Goal: Register for event/course: Sign up to attend an event or enroll in a course

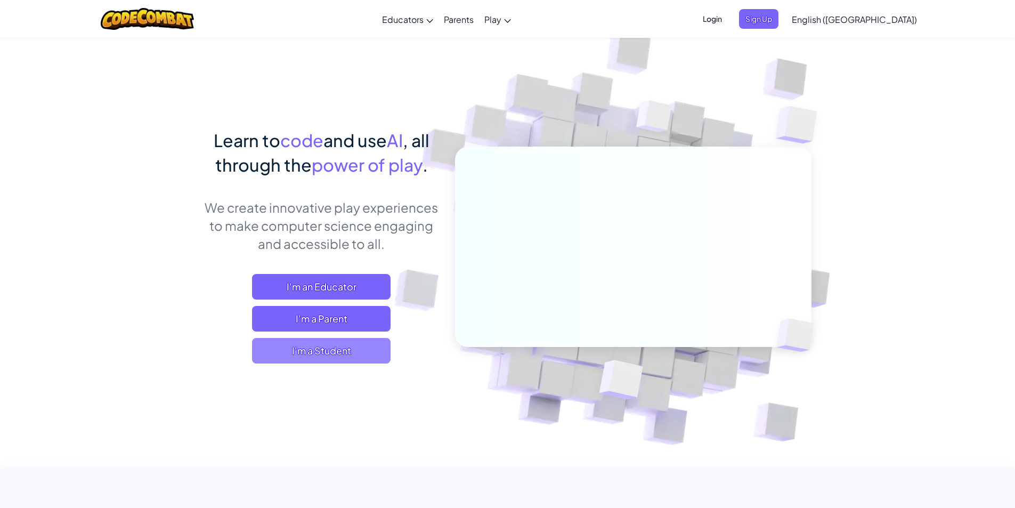
click at [340, 352] on span "I'm a Student" at bounding box center [321, 351] width 139 height 26
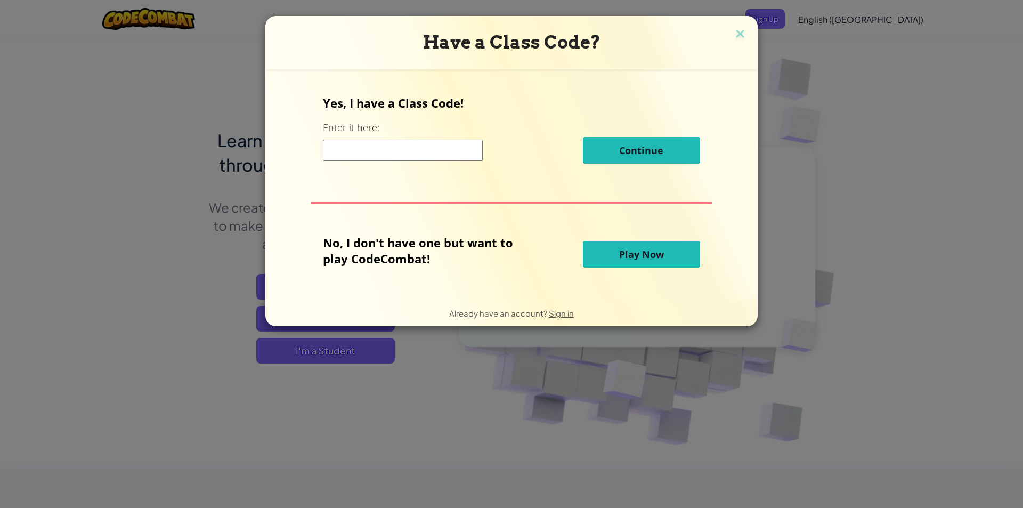
click at [420, 159] on input at bounding box center [403, 150] width 160 height 21
type input "DROPBIRDTHICK"
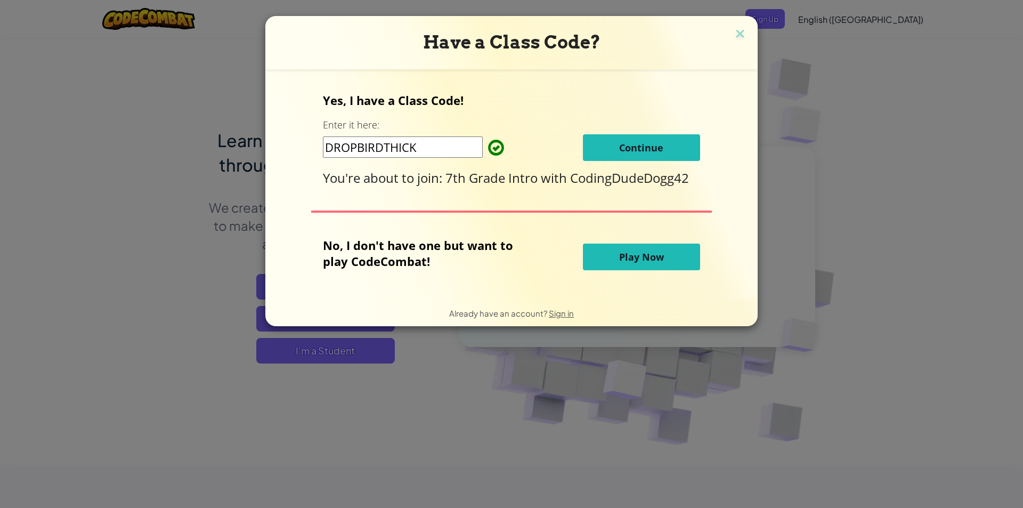
click at [606, 142] on button "Continue" at bounding box center [641, 147] width 117 height 27
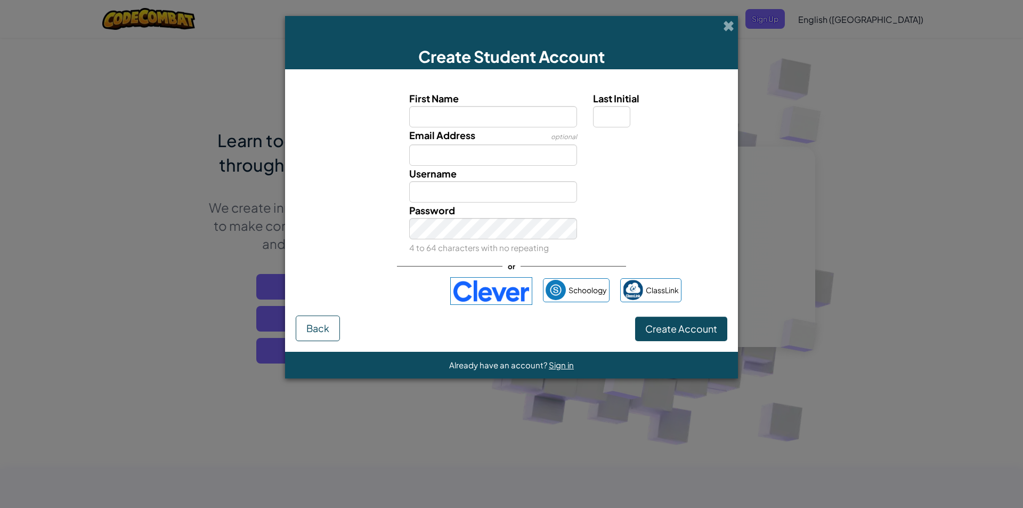
click at [525, 114] on input "First Name" at bounding box center [493, 116] width 168 height 21
click at [328, 325] on button "Back" at bounding box center [318, 328] width 44 height 26
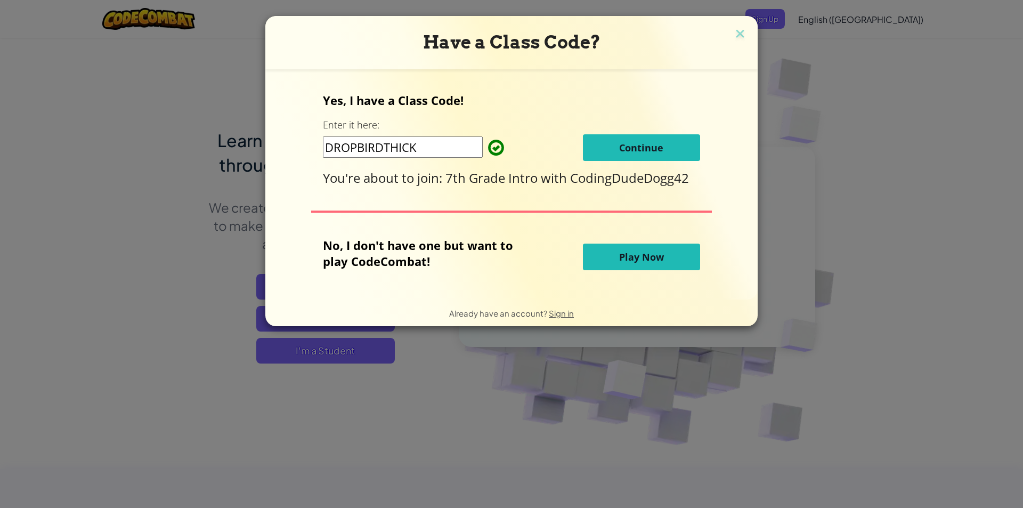
click at [648, 156] on button "Continue" at bounding box center [641, 147] width 117 height 27
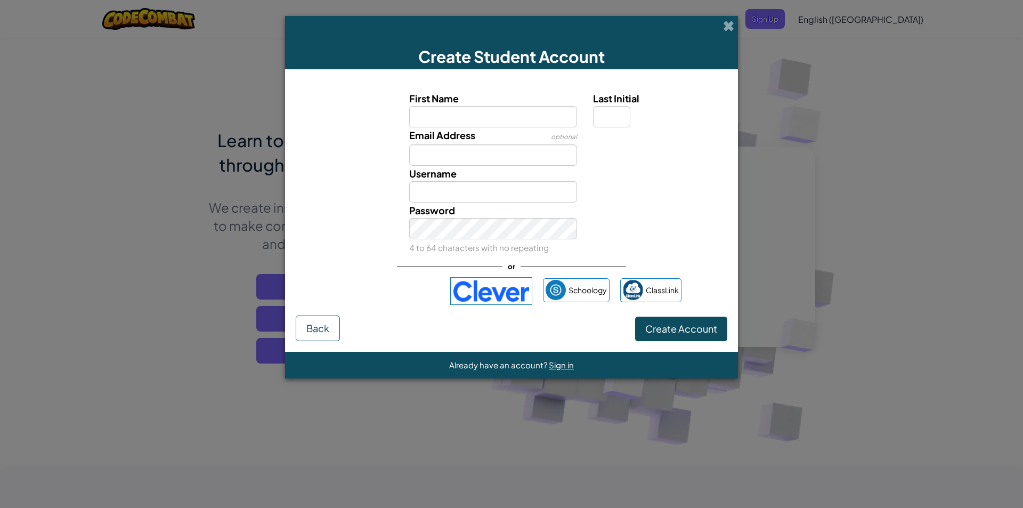
click at [500, 118] on input "First Name" at bounding box center [493, 116] width 168 height 21
type input "[PERSON_NAME]"
drag, startPoint x: 471, startPoint y: 115, endPoint x: 448, endPoint y: 120, distance: 23.5
click at [448, 120] on input "[PERSON_NAME]" at bounding box center [493, 116] width 168 height 21
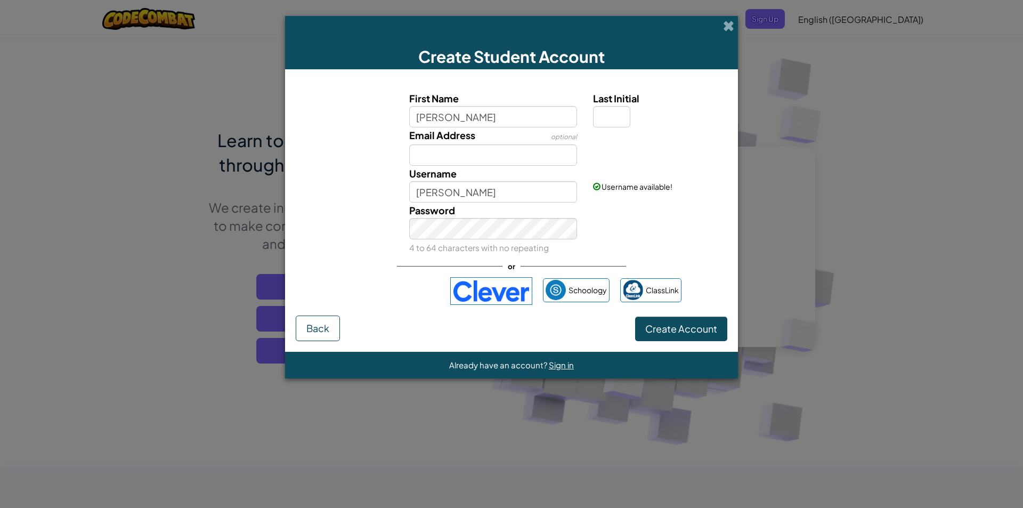
type input "Tristan"
click at [606, 112] on input "Last Initial" at bounding box center [611, 116] width 37 height 21
type input "C"
type input "Tristan C"
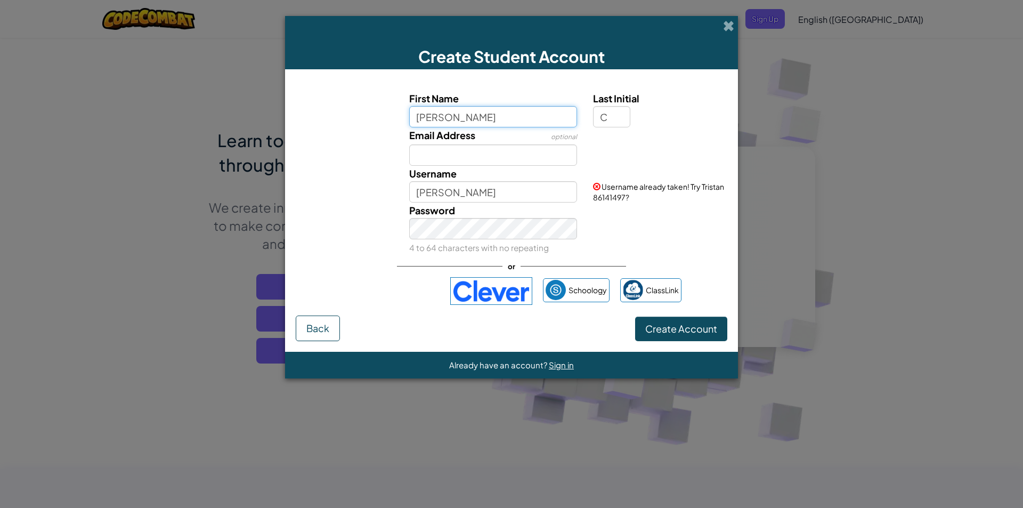
click at [485, 110] on input "Tristan" at bounding box center [493, 116] width 168 height 21
click at [727, 24] on span at bounding box center [728, 25] width 11 height 11
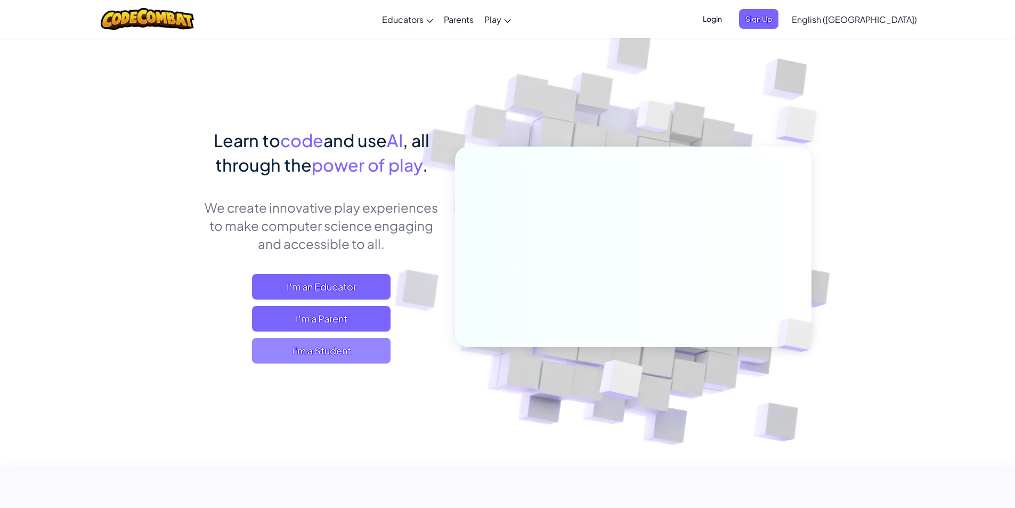
click at [358, 352] on span "I'm a Student" at bounding box center [321, 351] width 139 height 26
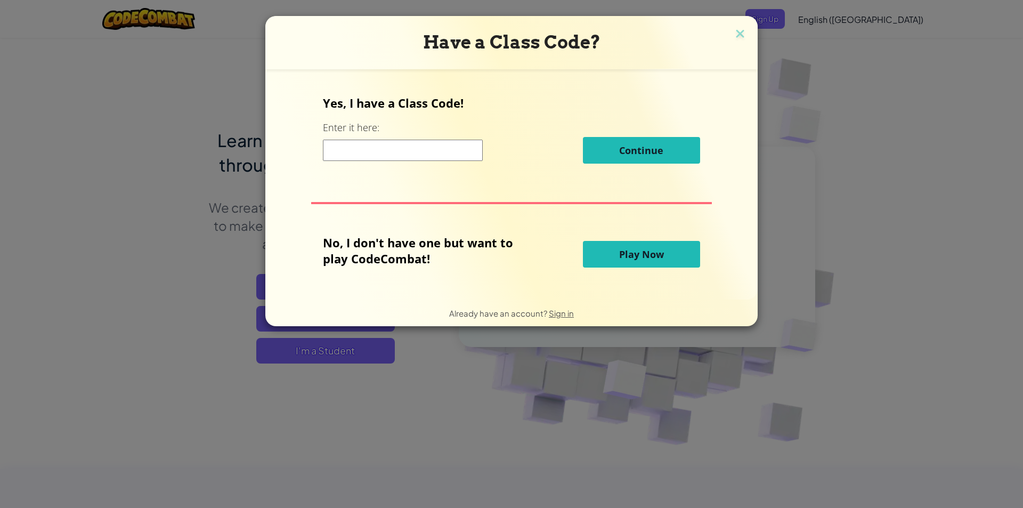
click at [418, 146] on input at bounding box center [403, 150] width 160 height 21
type input "DROPBIRDTHICK"
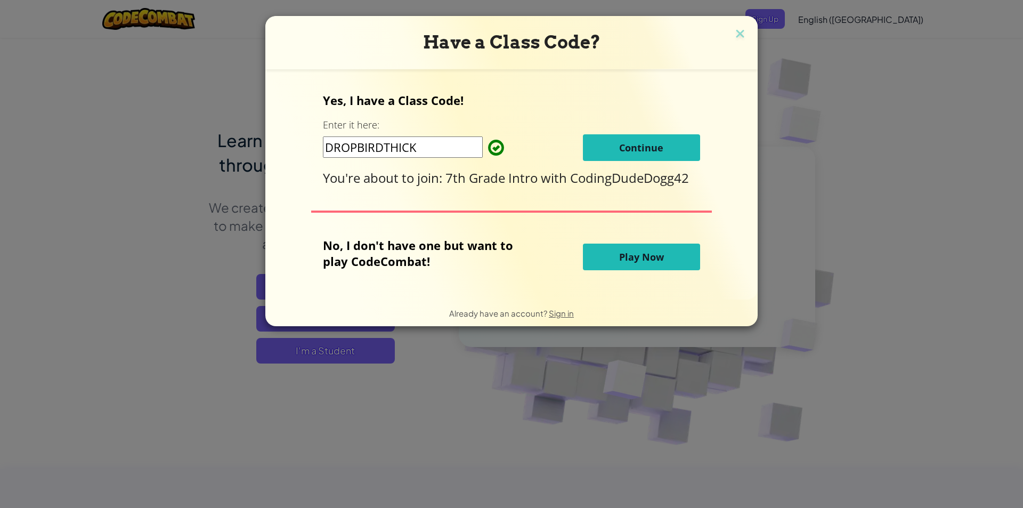
click at [625, 155] on button "Continue" at bounding box center [641, 147] width 117 height 27
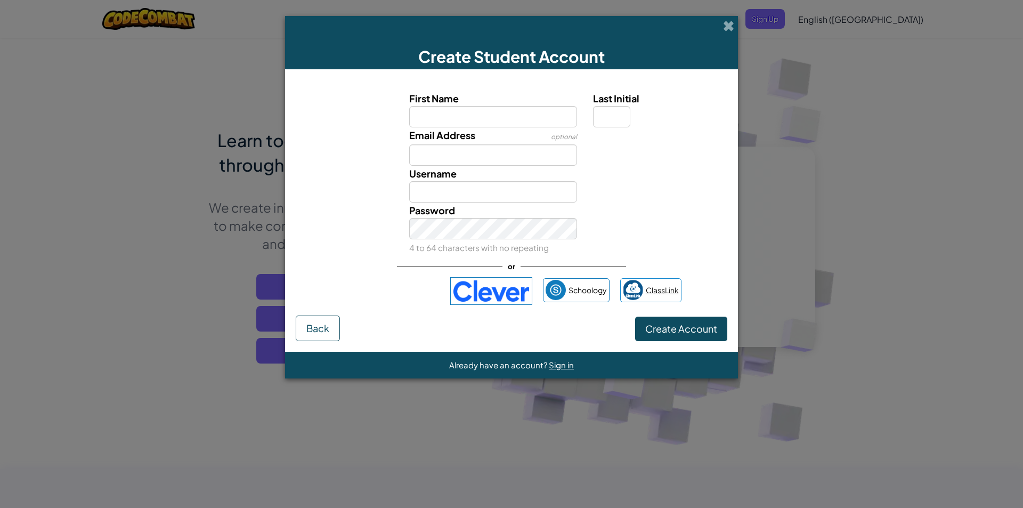
click at [636, 289] on img at bounding box center [633, 290] width 20 height 20
click at [730, 24] on span at bounding box center [728, 25] width 11 height 11
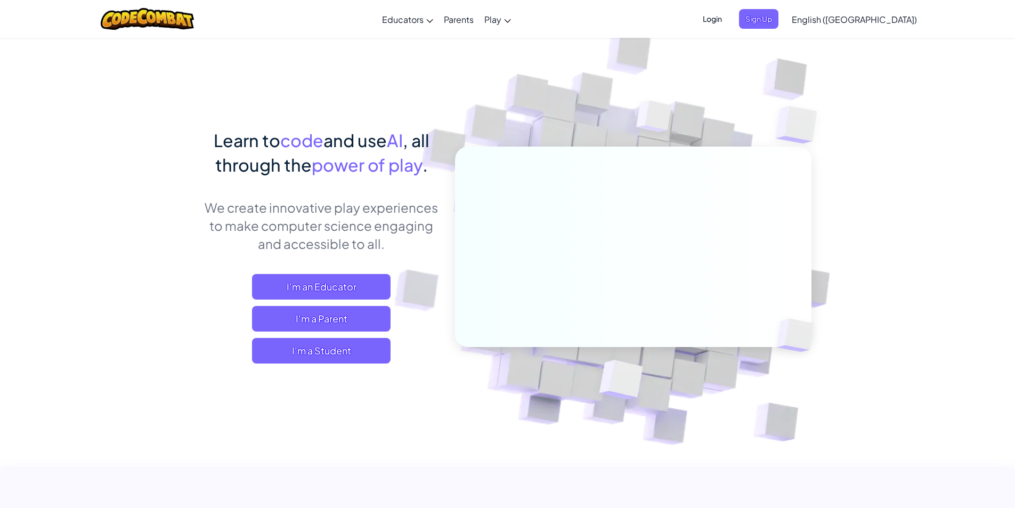
click at [728, 27] on span "Login" at bounding box center [712, 19] width 32 height 20
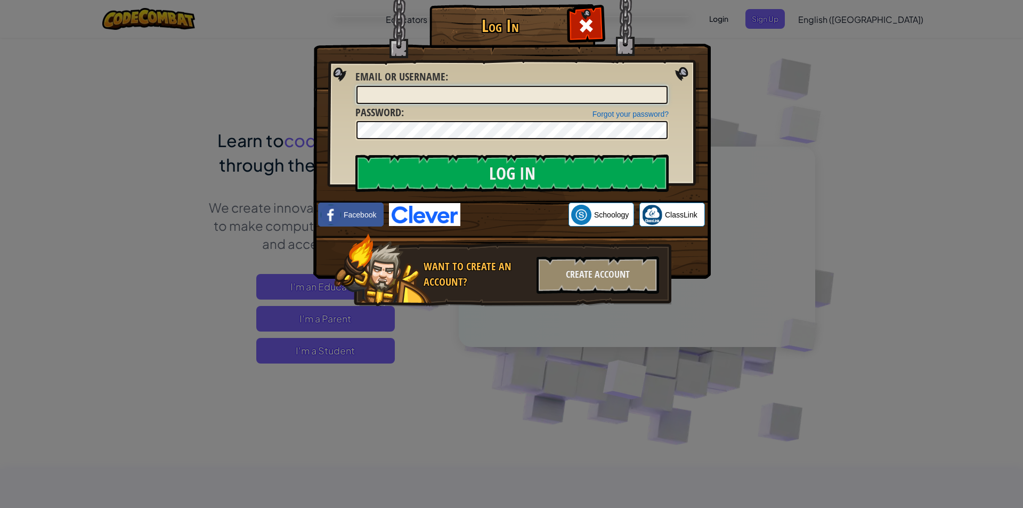
click at [510, 93] on input "Email or Username :" at bounding box center [511, 95] width 311 height 18
click at [355, 155] on input "Log In" at bounding box center [511, 173] width 313 height 37
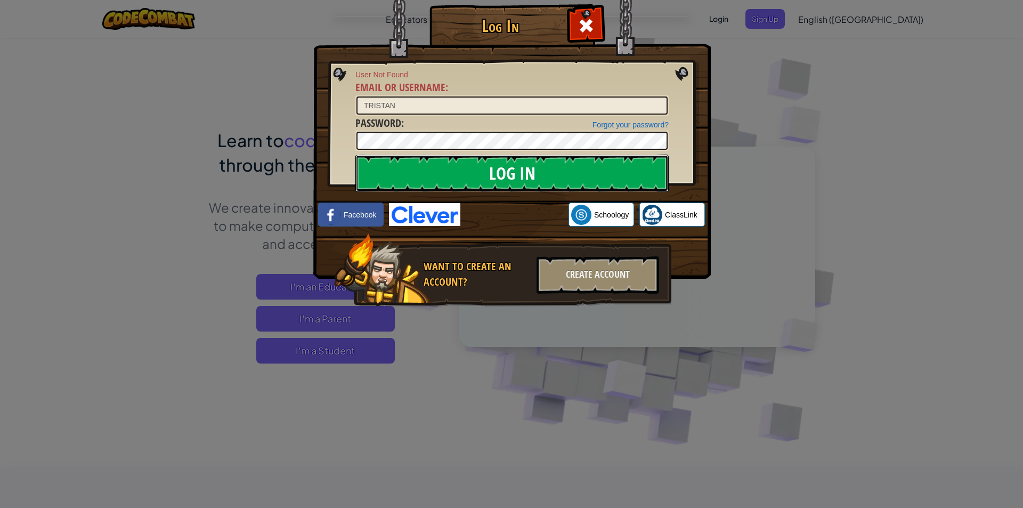
click at [432, 180] on input "Log In" at bounding box center [511, 173] width 313 height 37
drag, startPoint x: 424, startPoint y: 97, endPoint x: 429, endPoint y: 101, distance: 6.5
click at [426, 99] on input "TRISTAN" at bounding box center [511, 105] width 311 height 18
drag, startPoint x: 435, startPoint y: 101, endPoint x: 394, endPoint y: 107, distance: 41.0
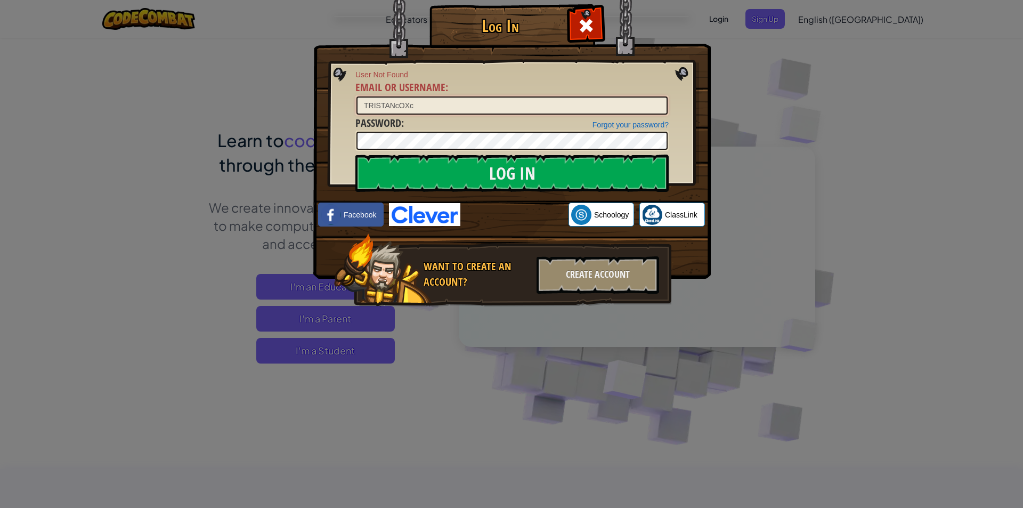
click at [394, 107] on input "TRISTANcOXc" at bounding box center [511, 105] width 311 height 18
type input "TRISTANCOXC"
click at [498, 168] on input "Log In" at bounding box center [511, 173] width 313 height 37
click at [619, 122] on link "Forgot your password?" at bounding box center [630, 124] width 76 height 9
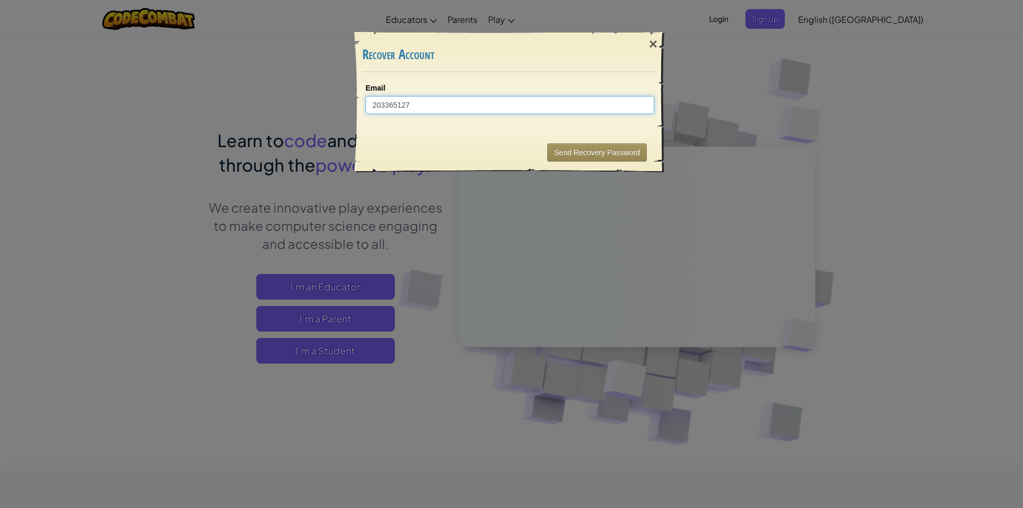
type input "[EMAIL_ADDRESS][DOMAIN_NAME]"
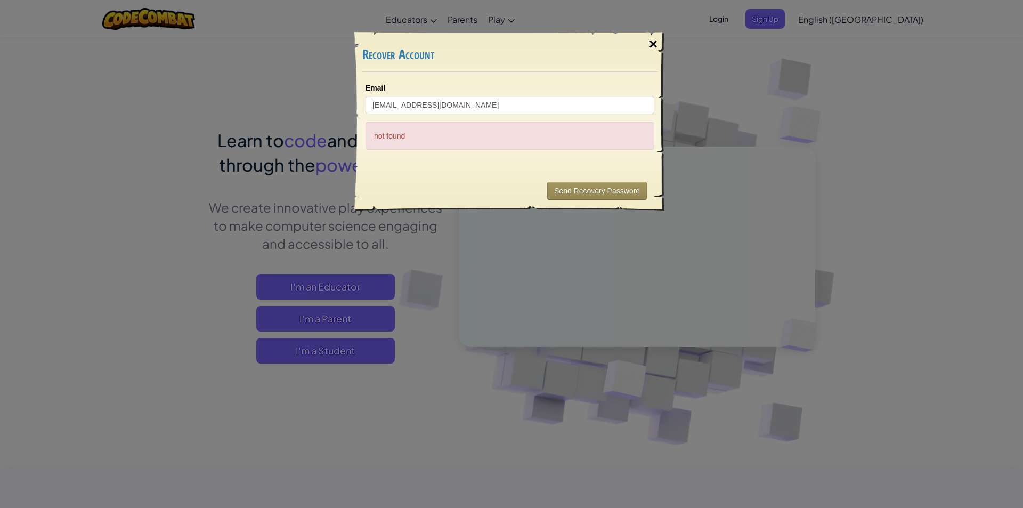
click at [652, 40] on div "×" at bounding box center [653, 44] width 25 height 31
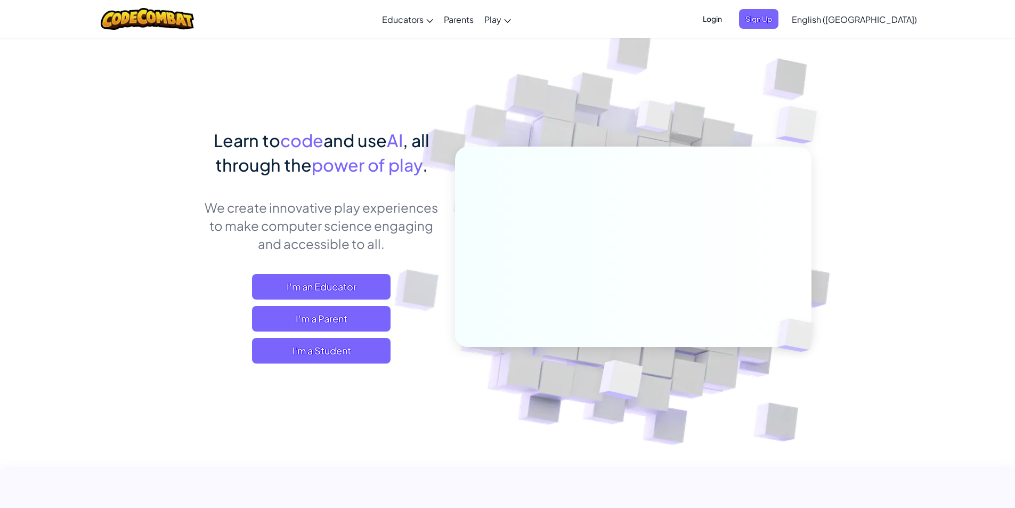
click at [728, 15] on span "Login" at bounding box center [712, 19] width 32 height 20
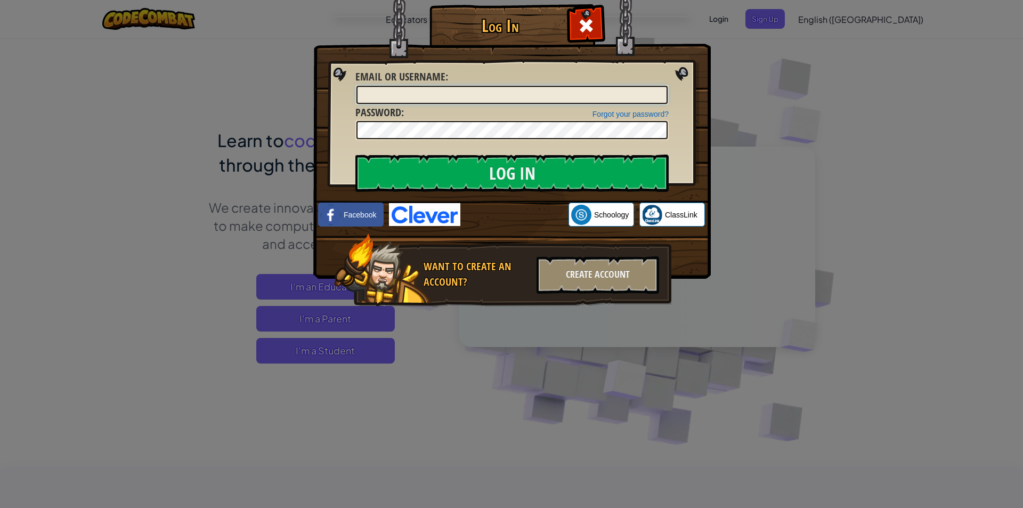
click at [590, 91] on input "Email or Username :" at bounding box center [511, 95] width 311 height 18
click at [511, 167] on input "Log In" at bounding box center [511, 173] width 313 height 37
click at [487, 180] on input "Log In" at bounding box center [511, 173] width 313 height 37
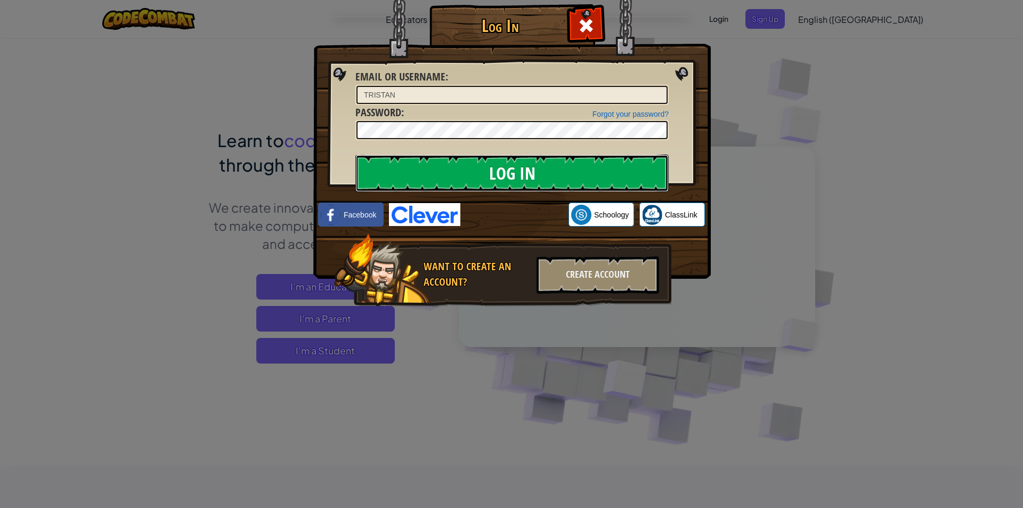
click at [487, 180] on input "Log In" at bounding box center [511, 173] width 313 height 37
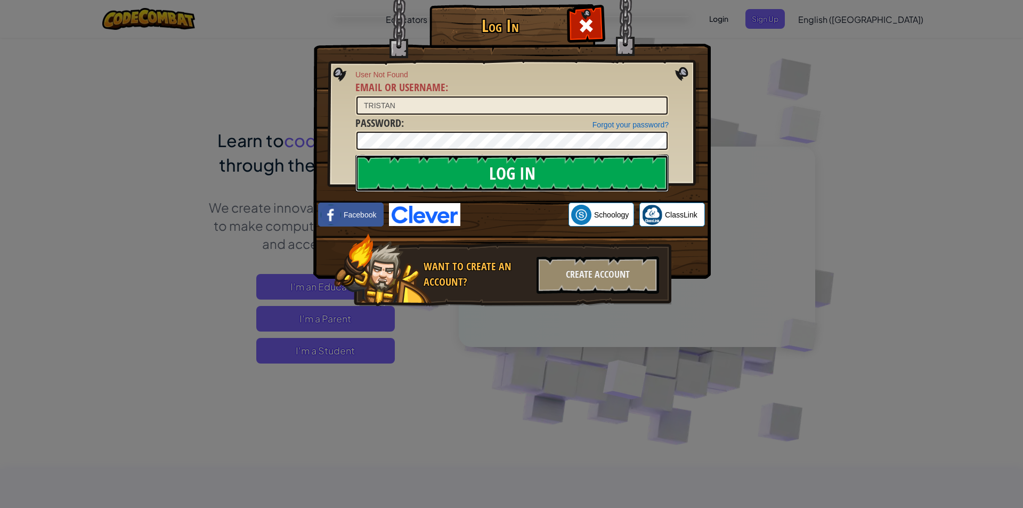
click at [487, 180] on input "Log In" at bounding box center [511, 173] width 313 height 37
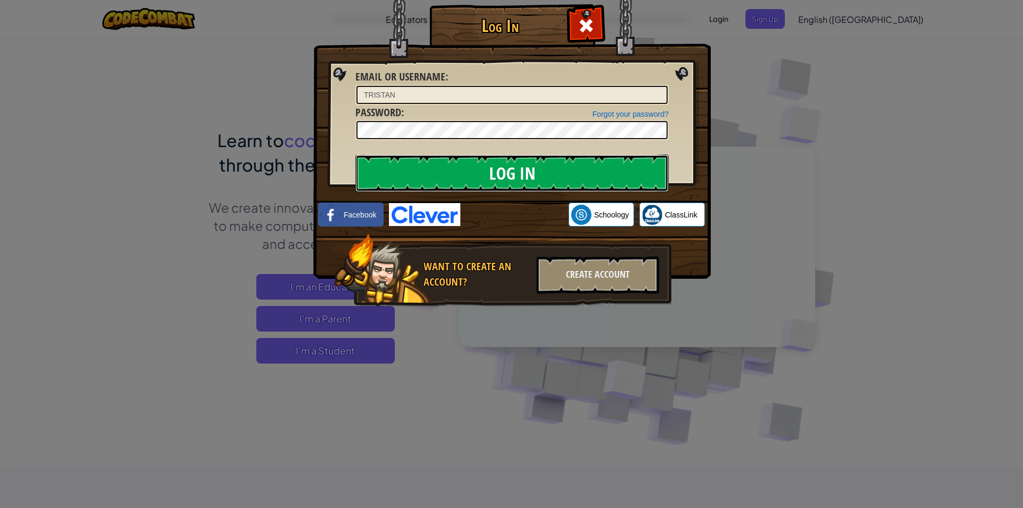
click at [487, 180] on input "Log In" at bounding box center [511, 173] width 313 height 37
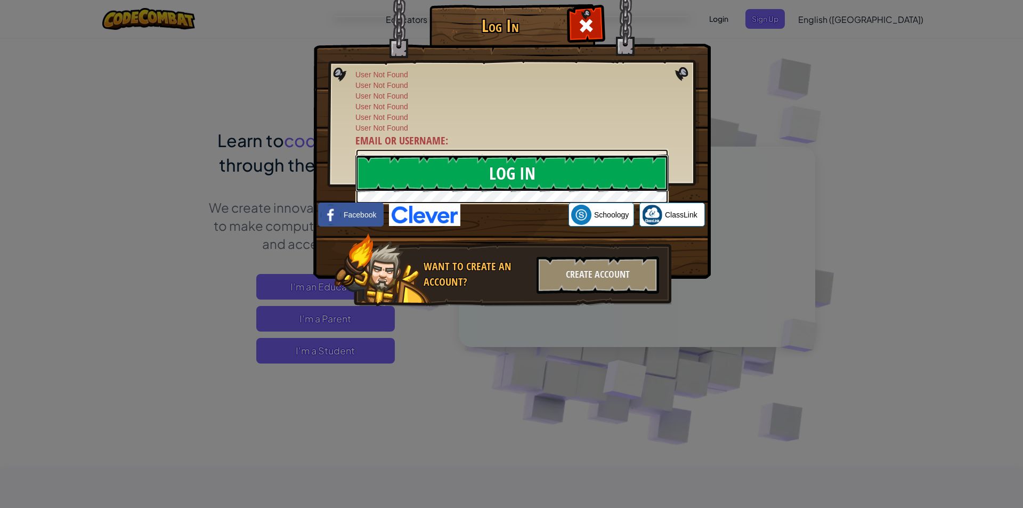
click at [583, 167] on input "Log In" at bounding box center [511, 173] width 313 height 37
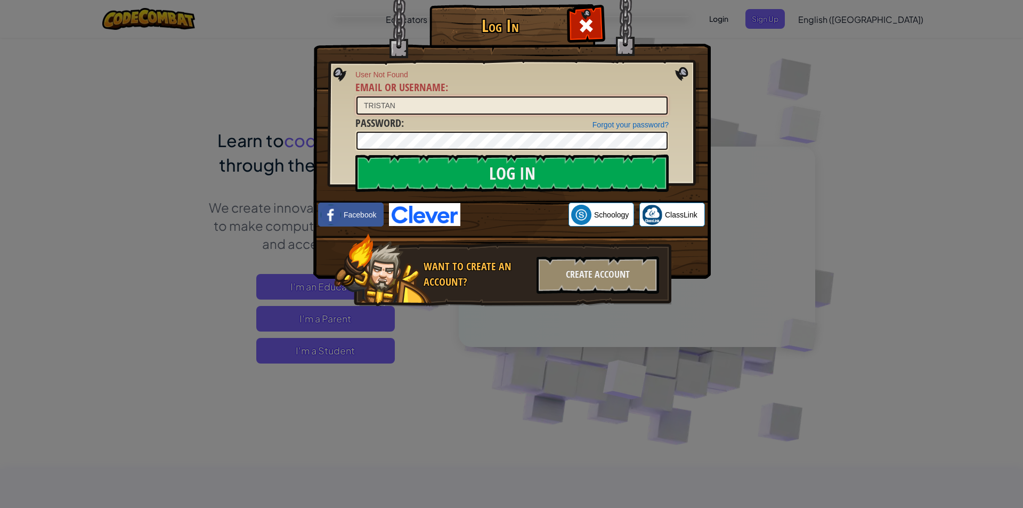
click at [414, 104] on input "TRISTAN" at bounding box center [511, 105] width 311 height 18
type input "TRISTANCOXC"
click at [266, 136] on div "Log In User Not Found Email or Username : TRISTANCOXC Forgot your password? Pas…" at bounding box center [511, 254] width 1023 height 508
click at [483, 167] on input "Log In" at bounding box center [511, 173] width 313 height 37
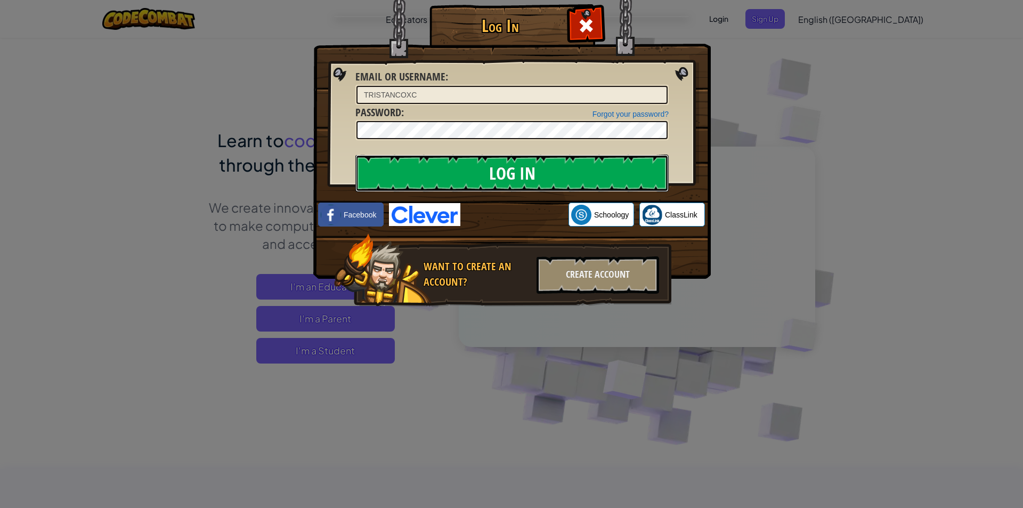
click at [480, 174] on input "Log In" at bounding box center [511, 173] width 313 height 37
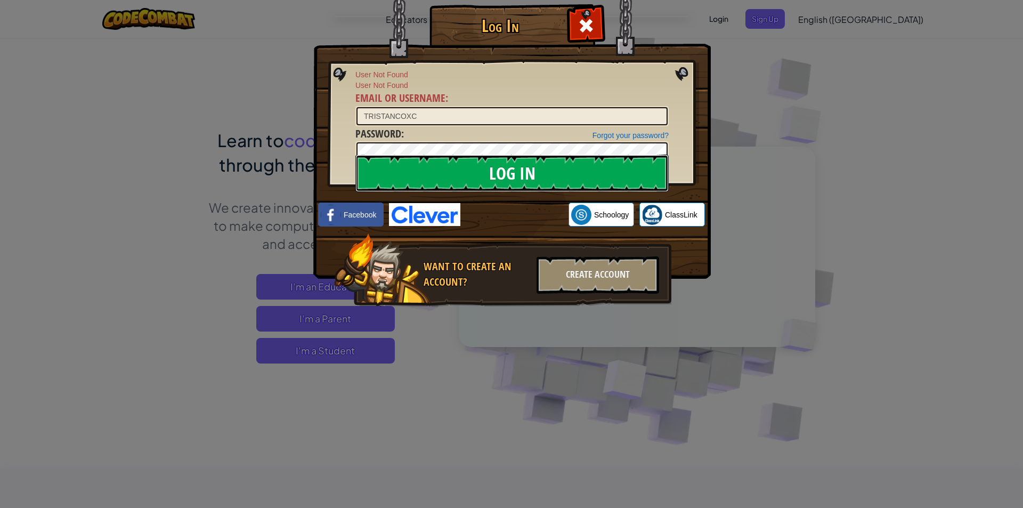
click at [480, 174] on input "Log In" at bounding box center [511, 173] width 313 height 37
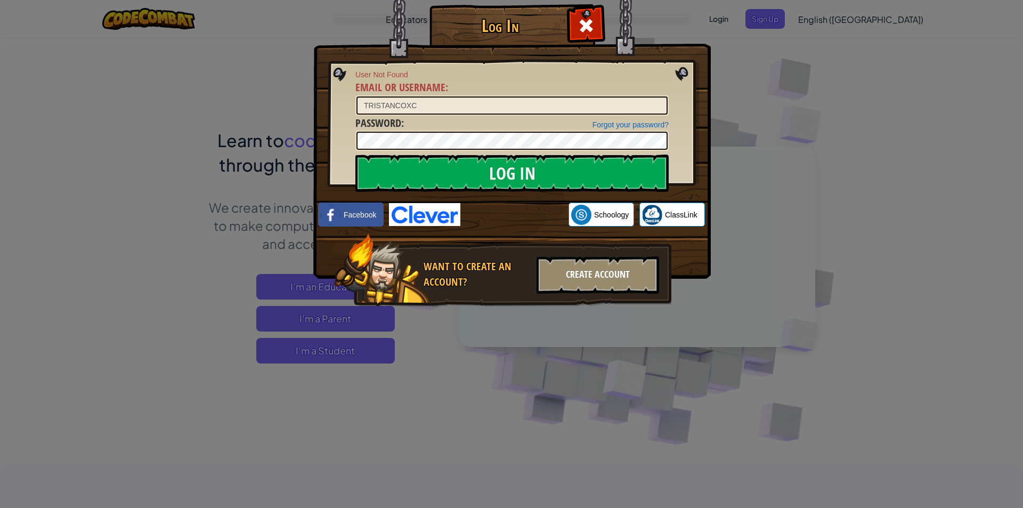
click at [583, 270] on div "Create Account" at bounding box center [598, 274] width 123 height 37
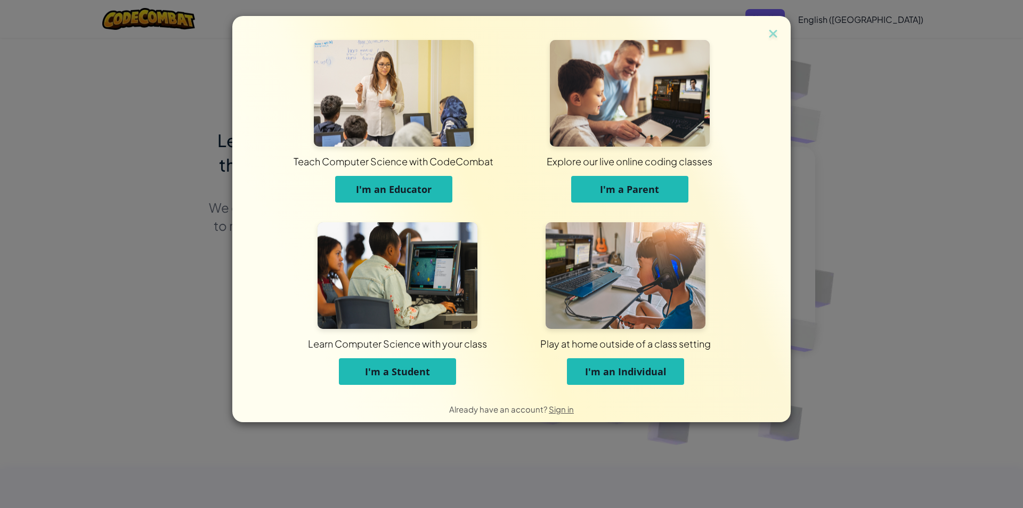
click at [413, 375] on span "I'm a Student" at bounding box center [397, 371] width 65 height 13
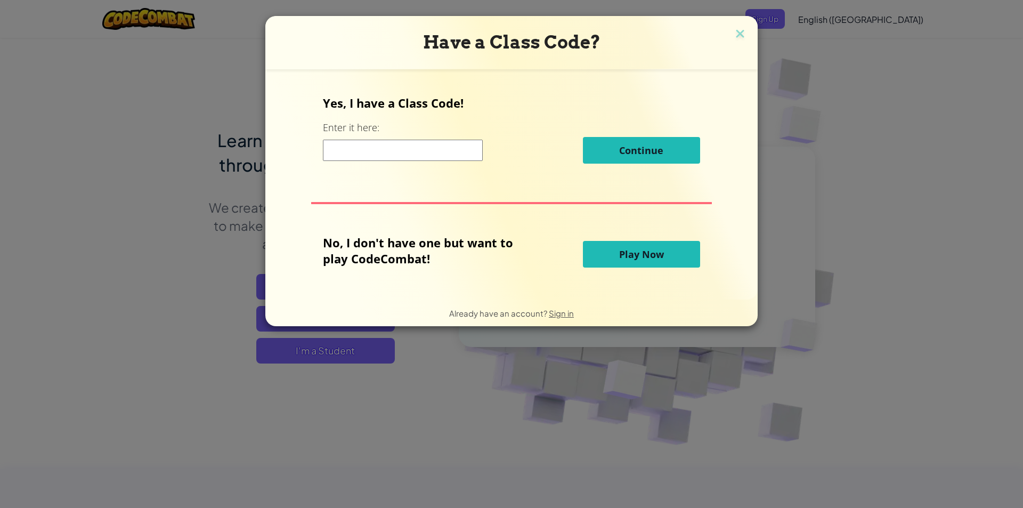
click at [445, 156] on input at bounding box center [403, 150] width 160 height 21
type input "DROPBIRDTHICK"
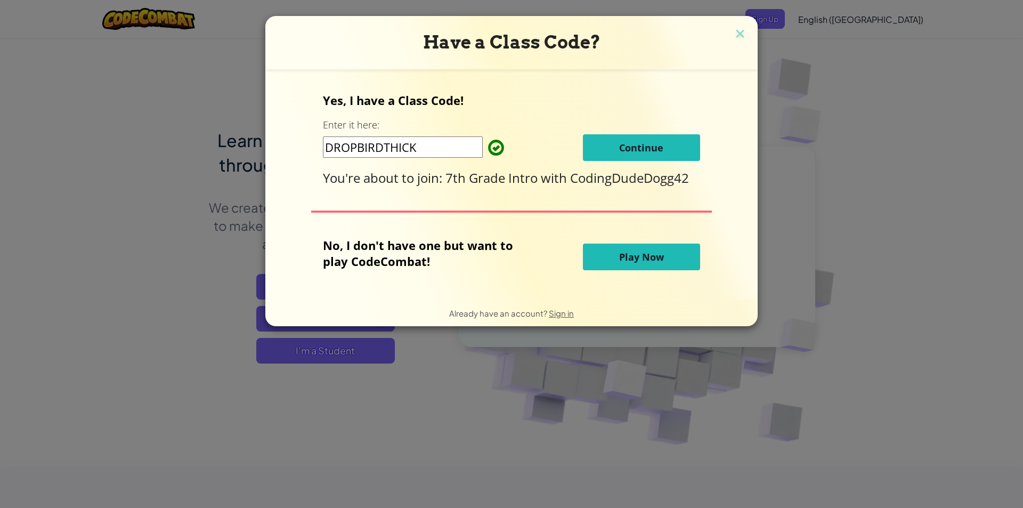
click at [625, 148] on span "Continue" at bounding box center [641, 147] width 44 height 13
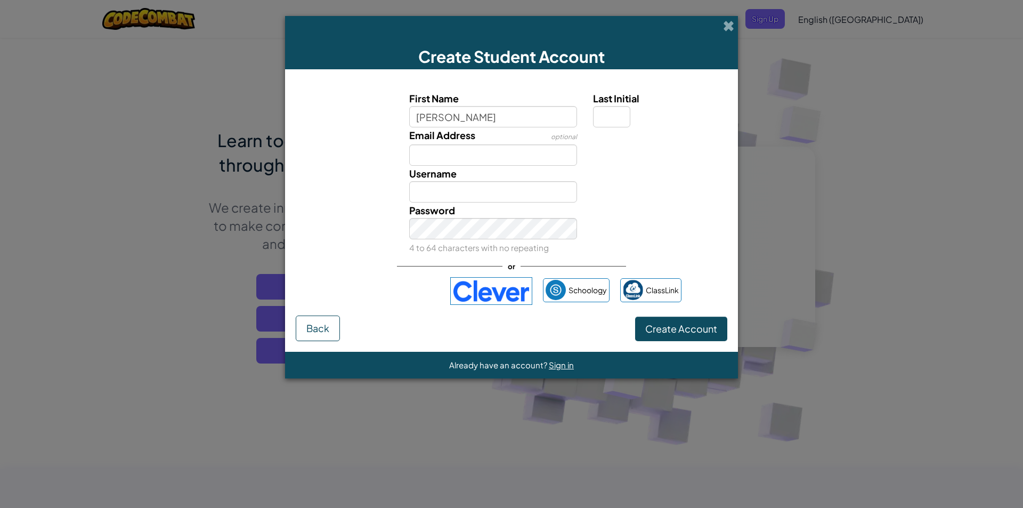
type input "[PERSON_NAME]"
click at [465, 158] on input "Email Address" at bounding box center [493, 154] width 168 height 21
type input "[EMAIL_ADDRESS][DOMAIN_NAME]"
click at [615, 119] on input "Last Initial" at bounding box center [611, 116] width 37 height 21
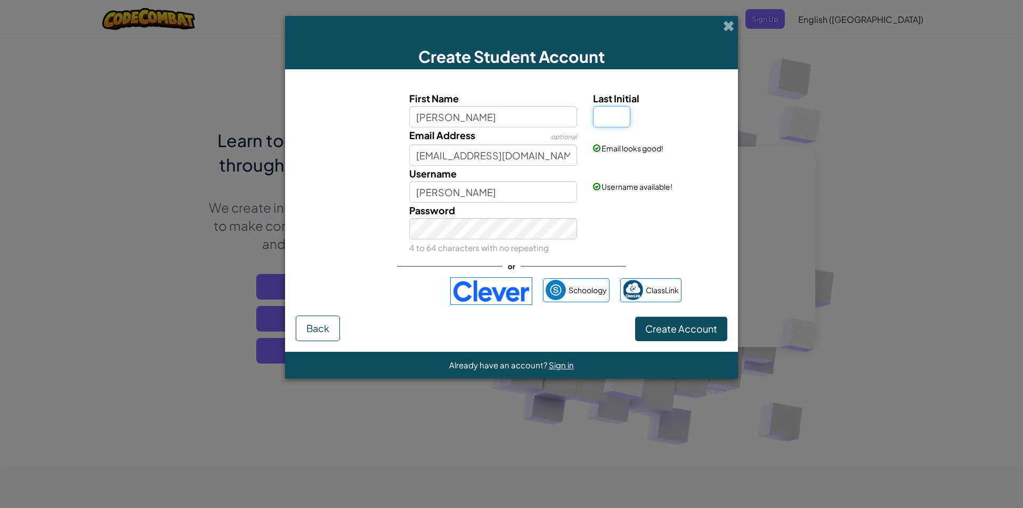
type input "C"
click at [492, 195] on input "[PERSON_NAME]" at bounding box center [493, 191] width 168 height 21
type input "[PERSON_NAME]"
click at [631, 242] on div "Password 4 to 64 characters with no repeating" at bounding box center [511, 228] width 442 height 53
click at [674, 329] on span "Create Account" at bounding box center [681, 328] width 72 height 12
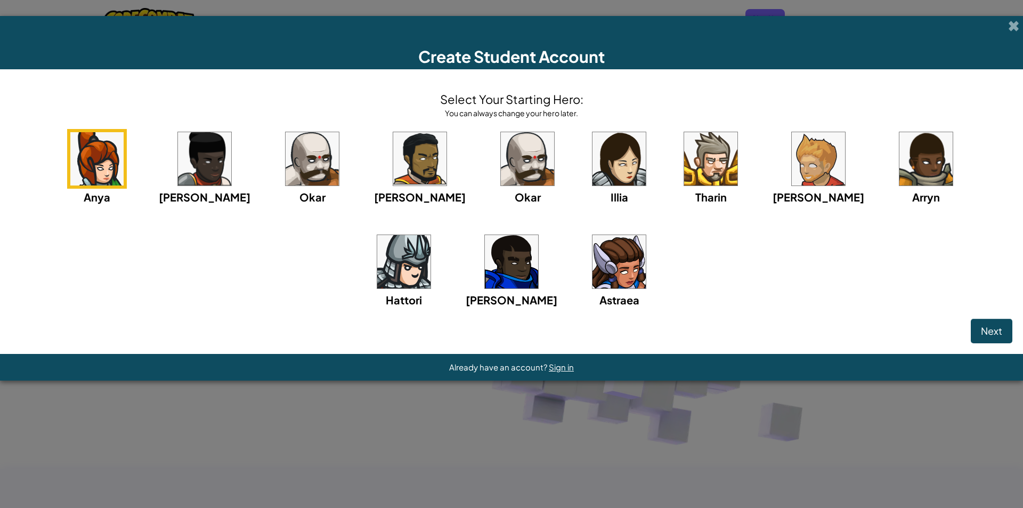
click at [286, 164] on img at bounding box center [312, 158] width 53 height 53
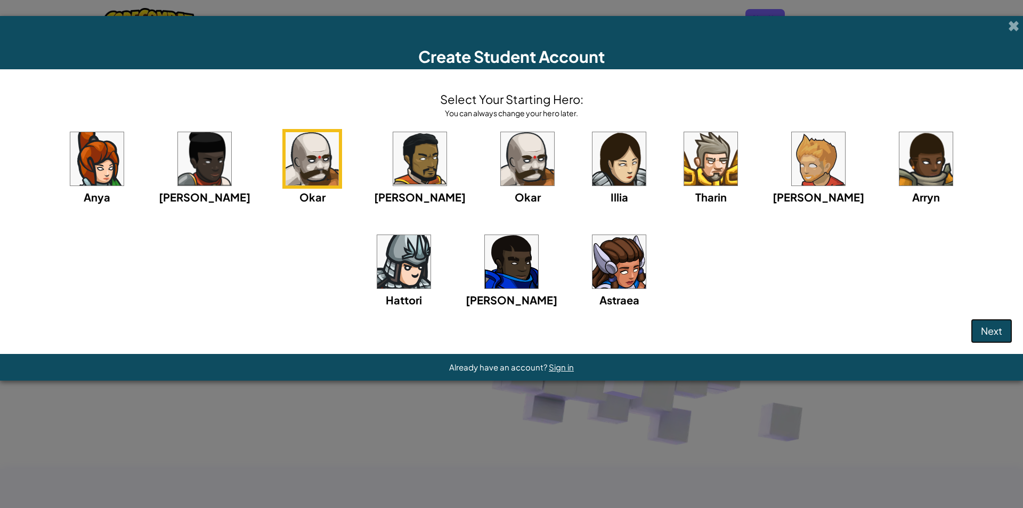
click at [994, 327] on span "Next" at bounding box center [991, 330] width 21 height 12
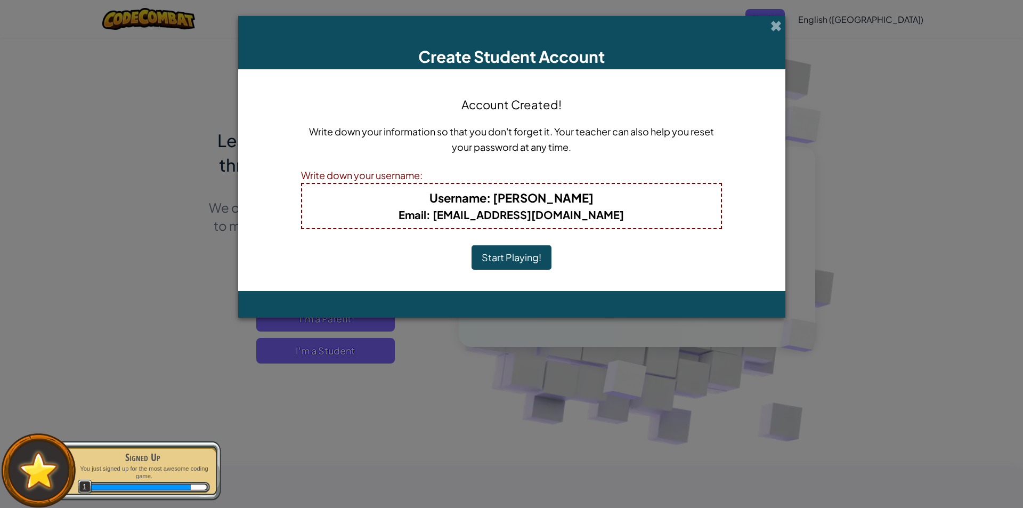
click at [525, 259] on button "Start Playing!" at bounding box center [512, 257] width 80 height 25
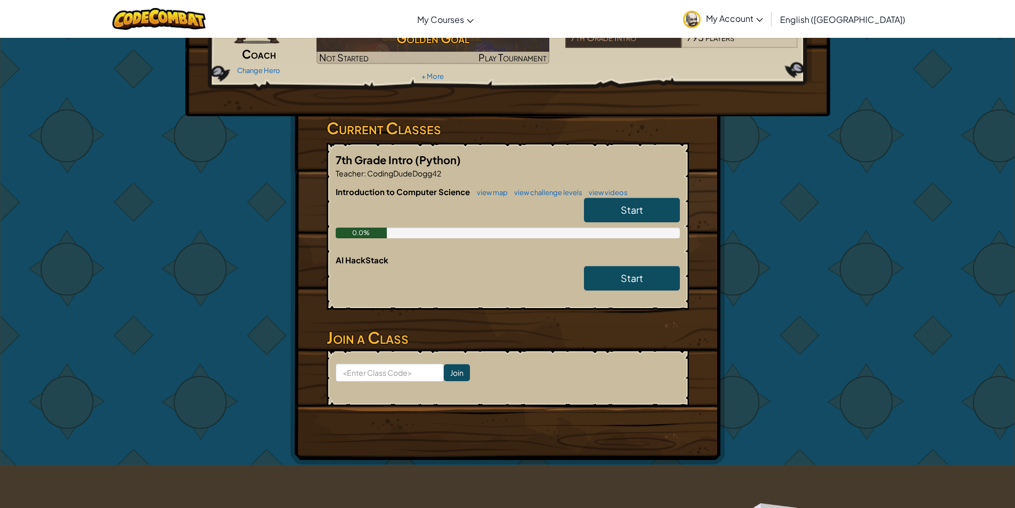
scroll to position [107, 0]
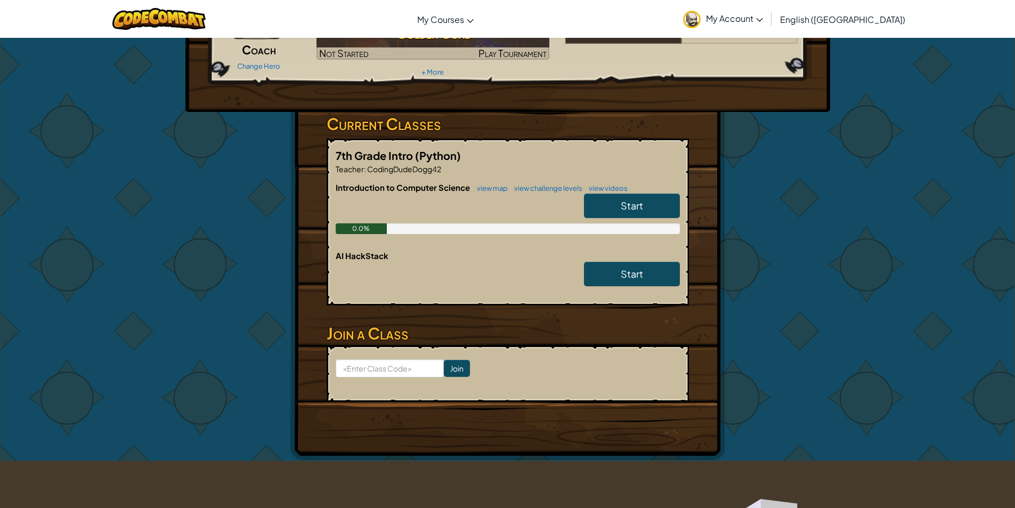
click at [629, 212] on link "Start" at bounding box center [632, 205] width 96 height 25
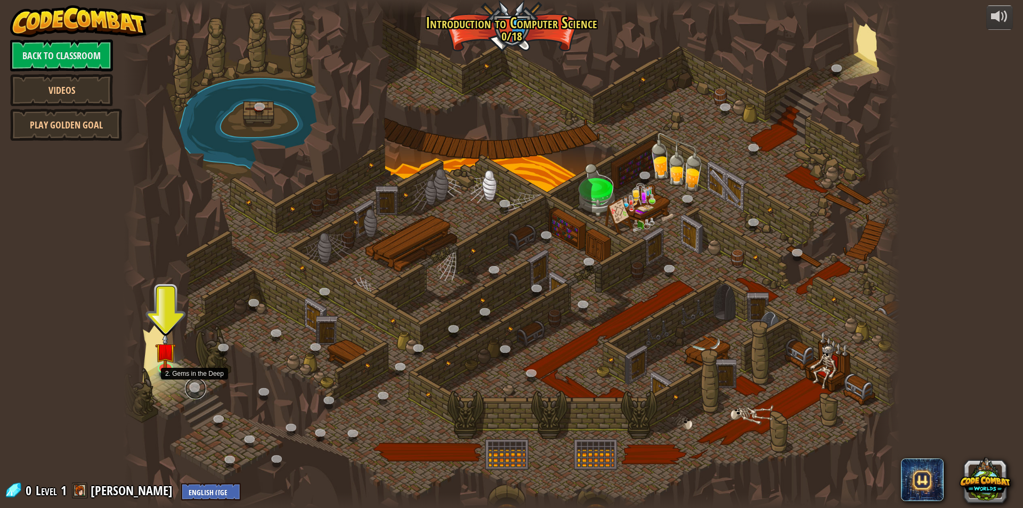
click at [193, 388] on link at bounding box center [195, 388] width 21 height 21
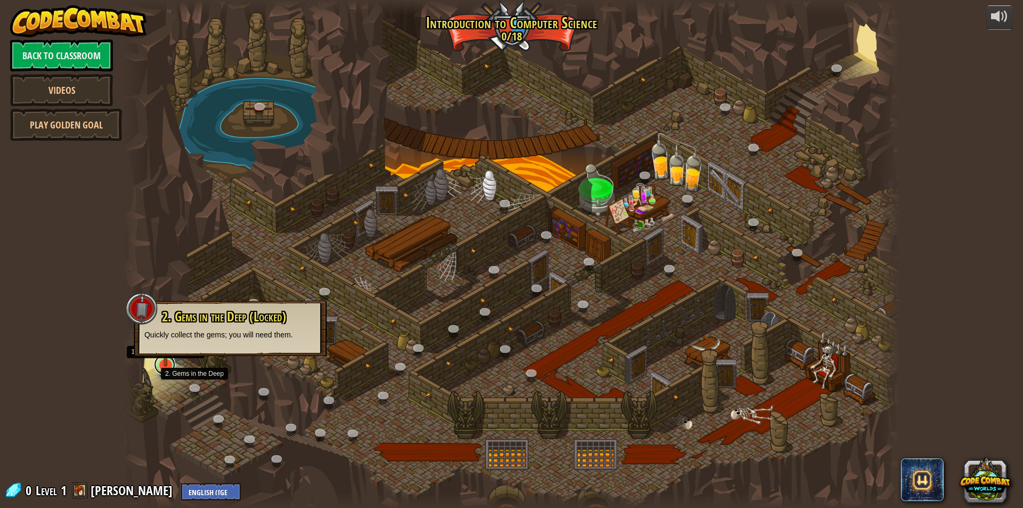
click at [168, 367] on link at bounding box center [164, 364] width 21 height 21
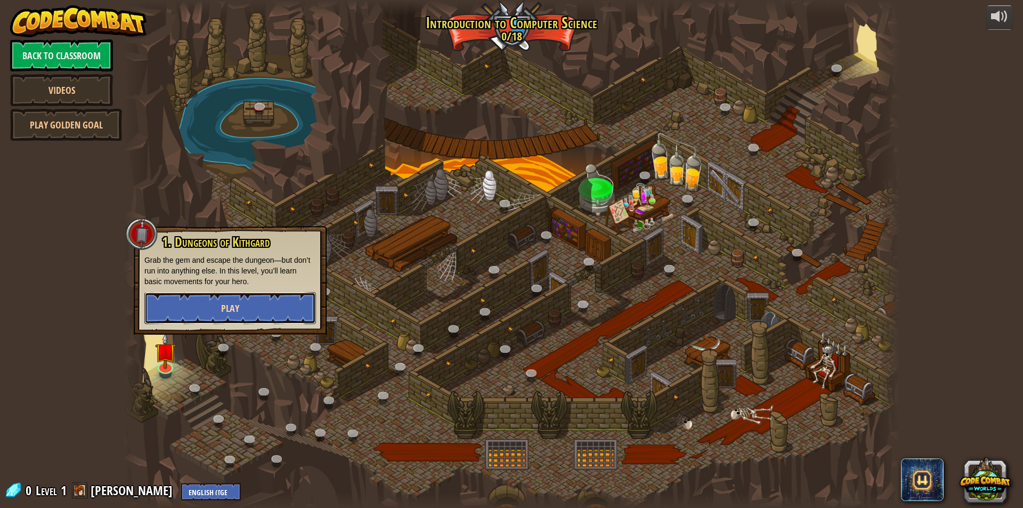
click at [251, 304] on button "Play" at bounding box center [230, 308] width 172 height 32
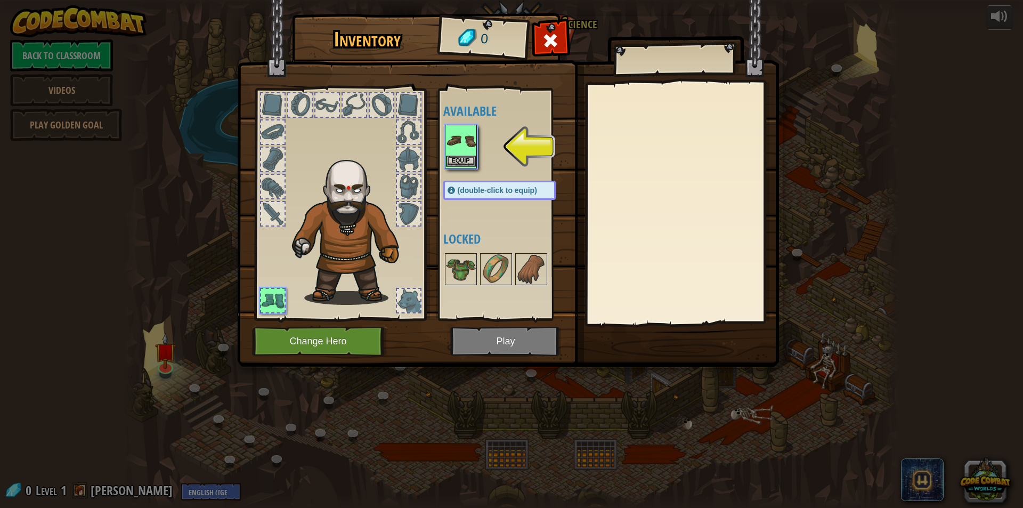
click at [459, 132] on img at bounding box center [461, 141] width 30 height 30
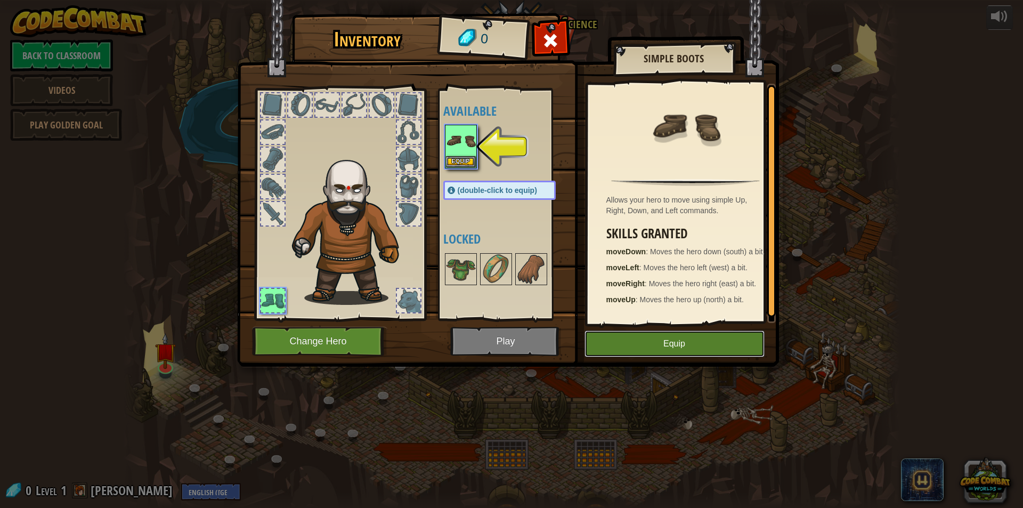
click at [657, 345] on button "Equip" at bounding box center [674, 343] width 180 height 27
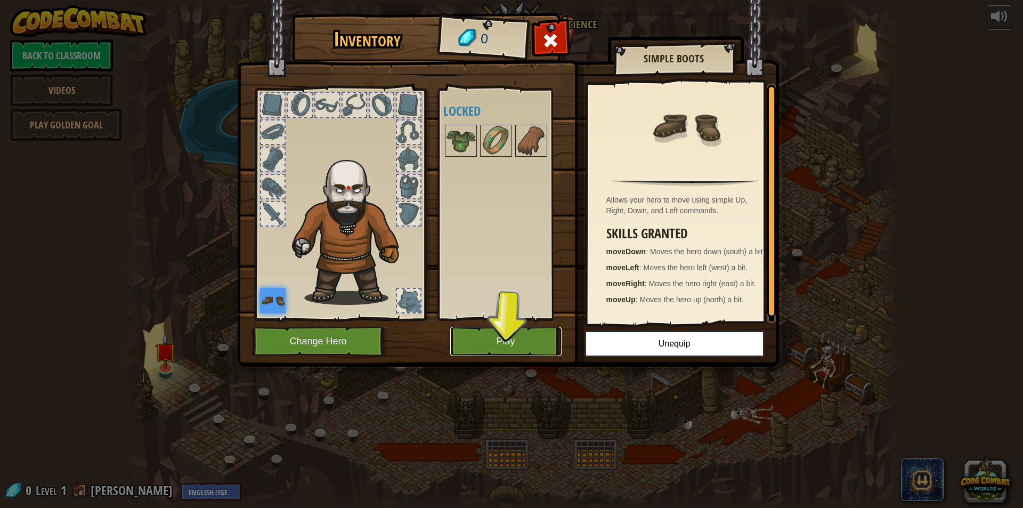
click at [518, 346] on button "Play" at bounding box center [505, 341] width 111 height 29
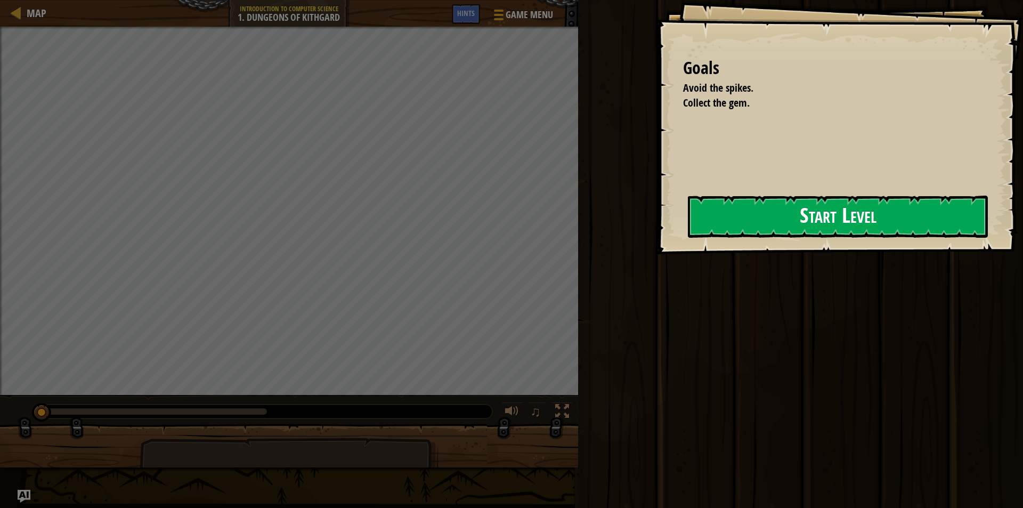
click at [747, 214] on button "Start Level" at bounding box center [838, 217] width 300 height 42
